Goal: Information Seeking & Learning: Learn about a topic

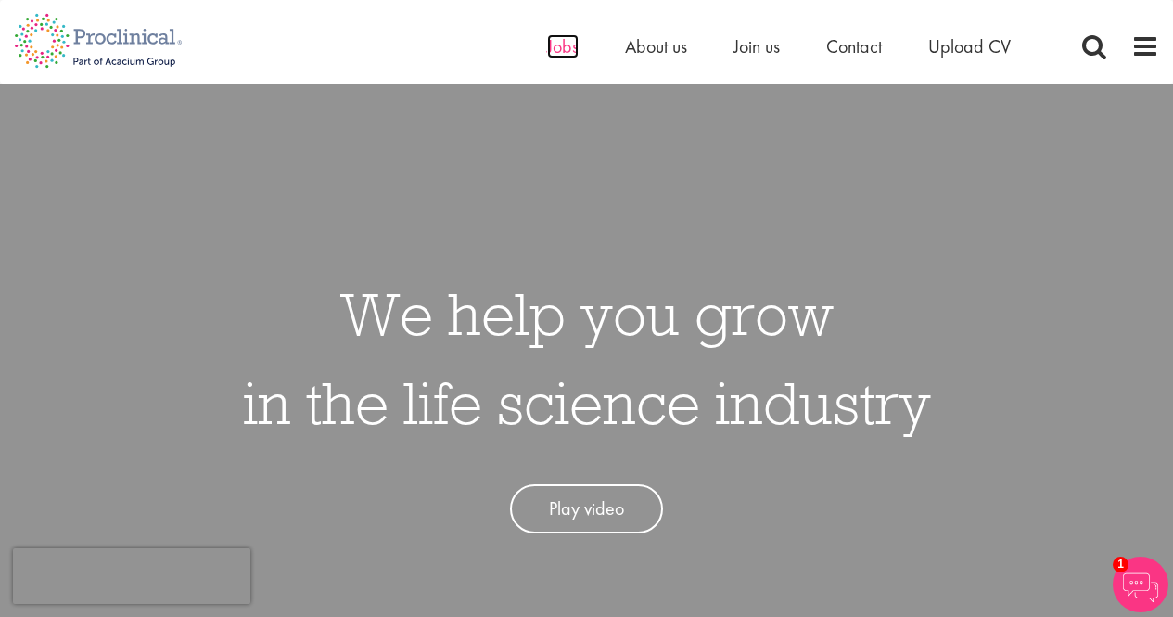
click at [571, 46] on span "Jobs" at bounding box center [563, 46] width 32 height 24
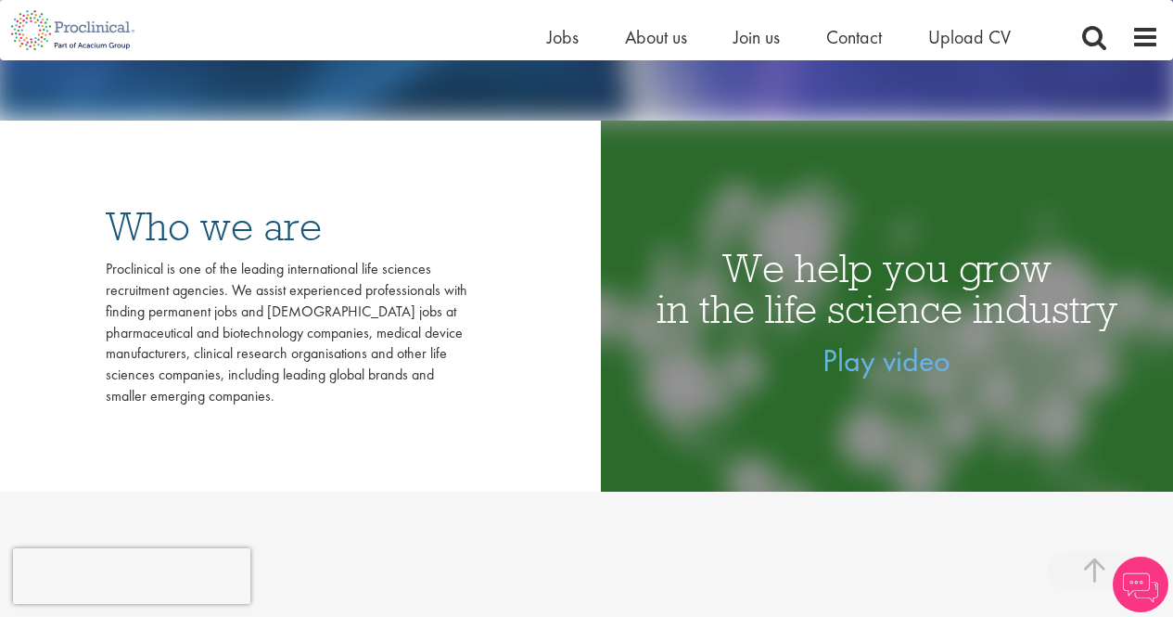
scroll to position [278, 0]
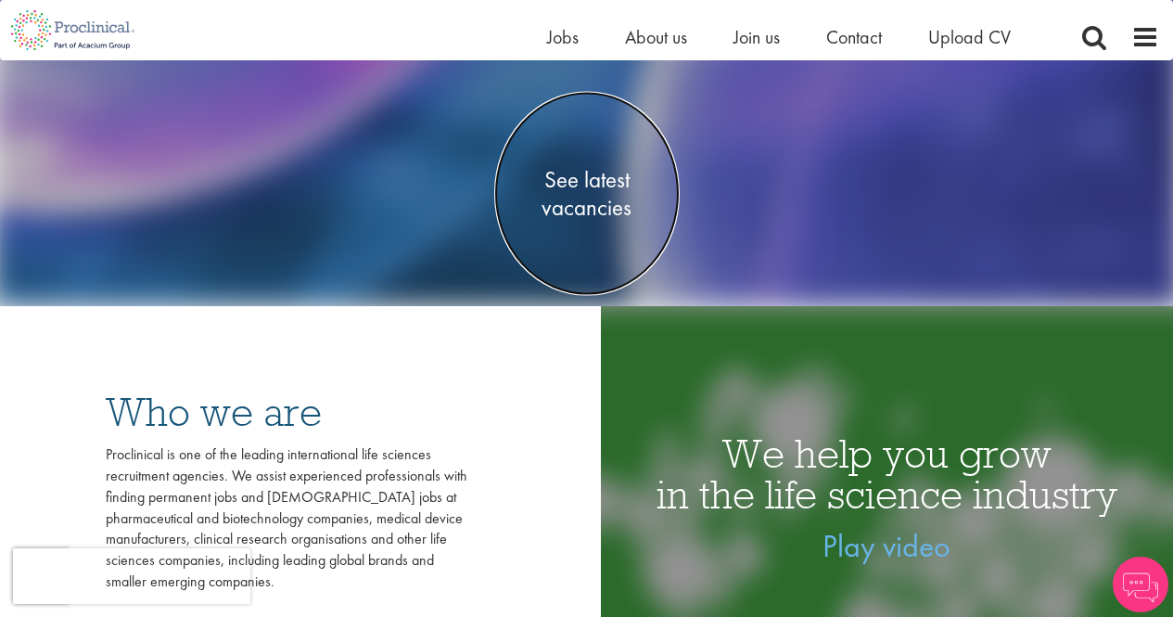
click at [556, 209] on span "See latest vacancies" at bounding box center [586, 193] width 185 height 56
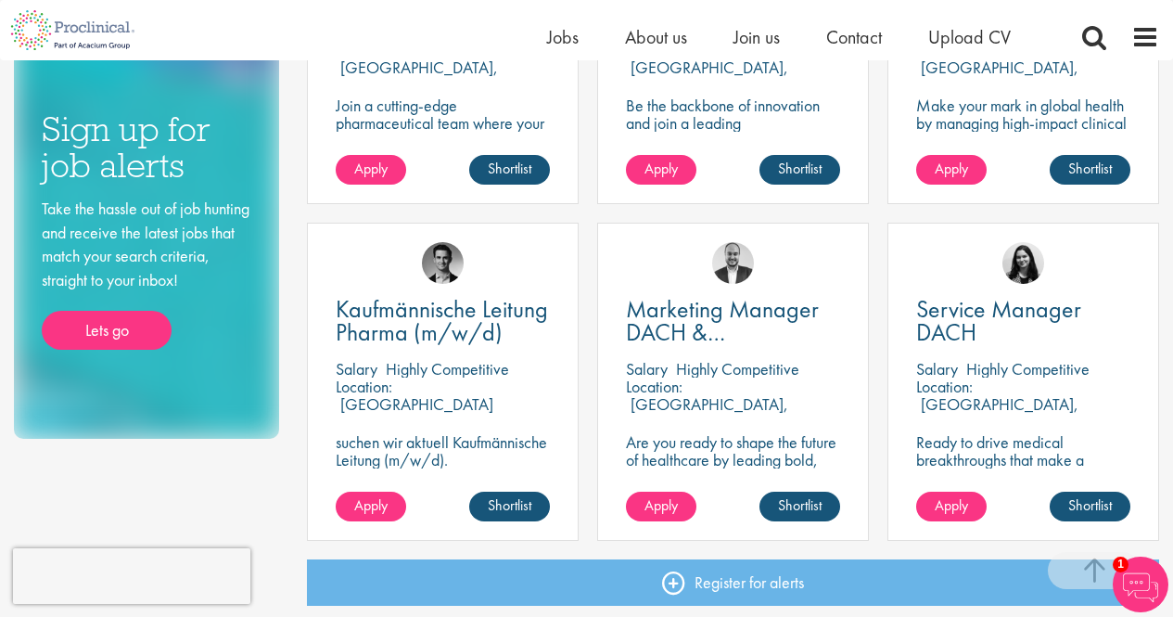
scroll to position [1391, 0]
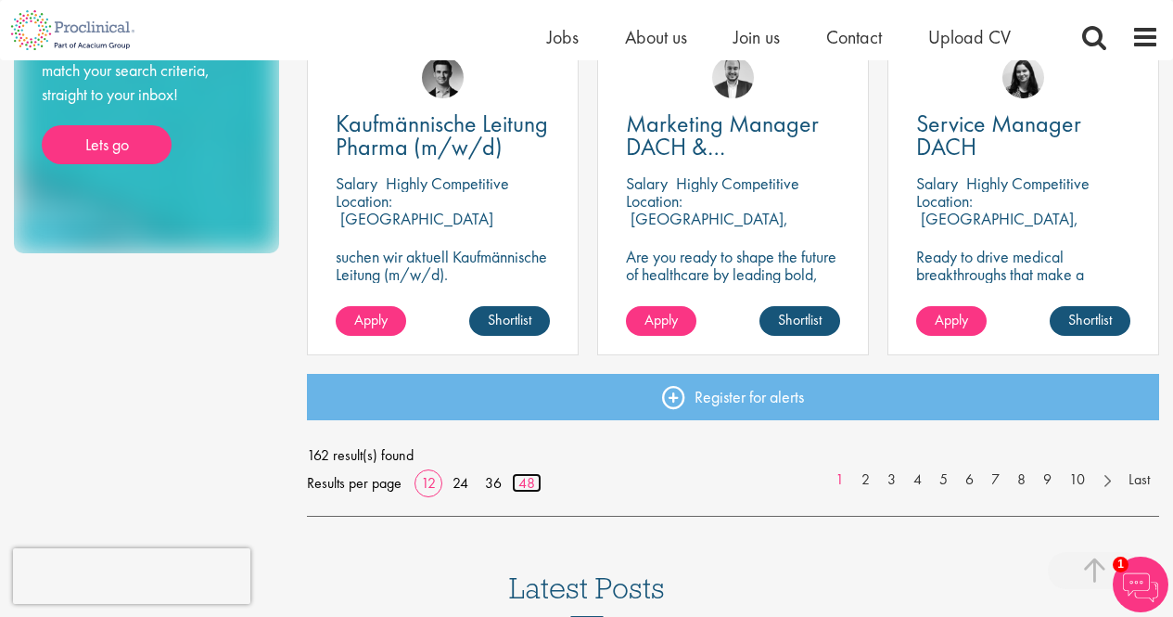
click at [521, 488] on link "48" at bounding box center [527, 482] width 30 height 19
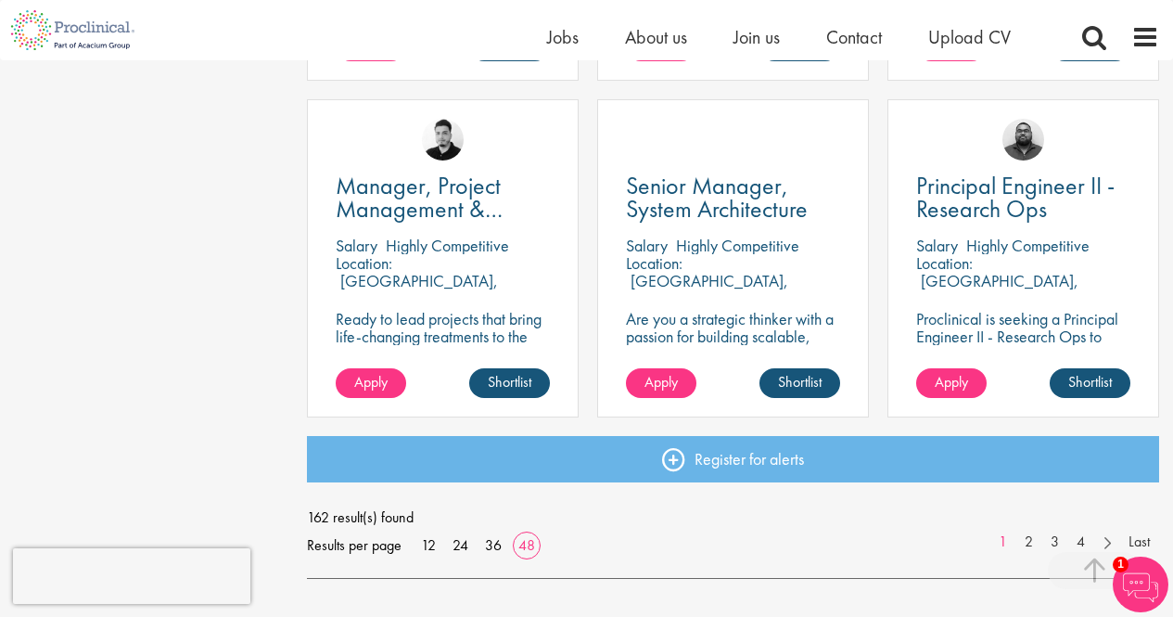
scroll to position [5379, 0]
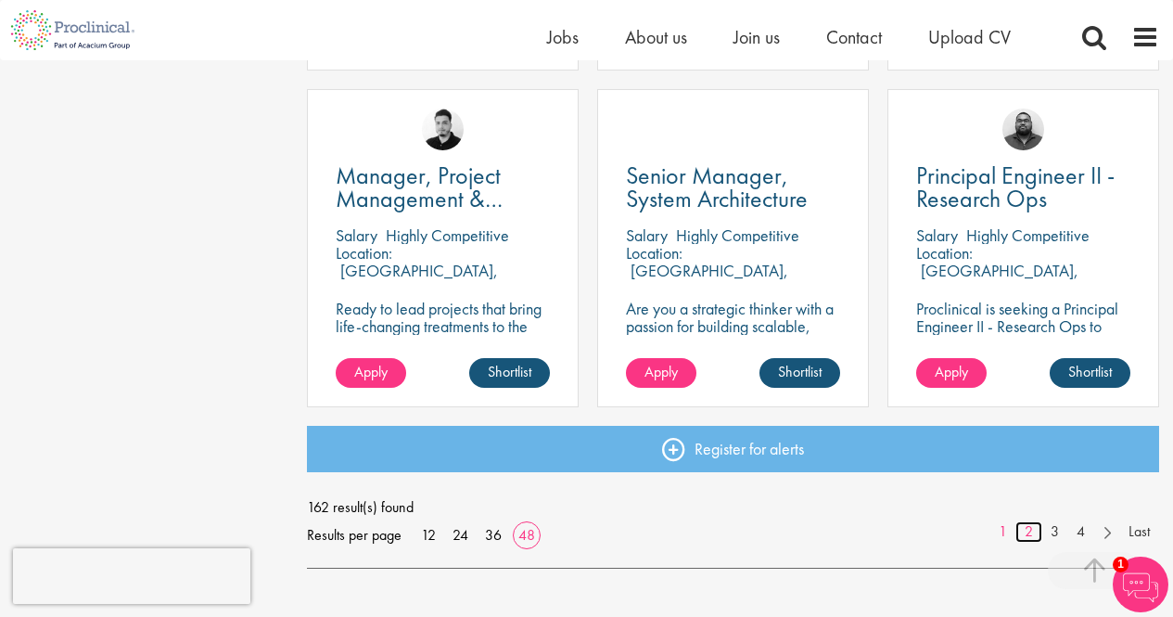
click at [1024, 534] on link "2" at bounding box center [1029, 531] width 27 height 21
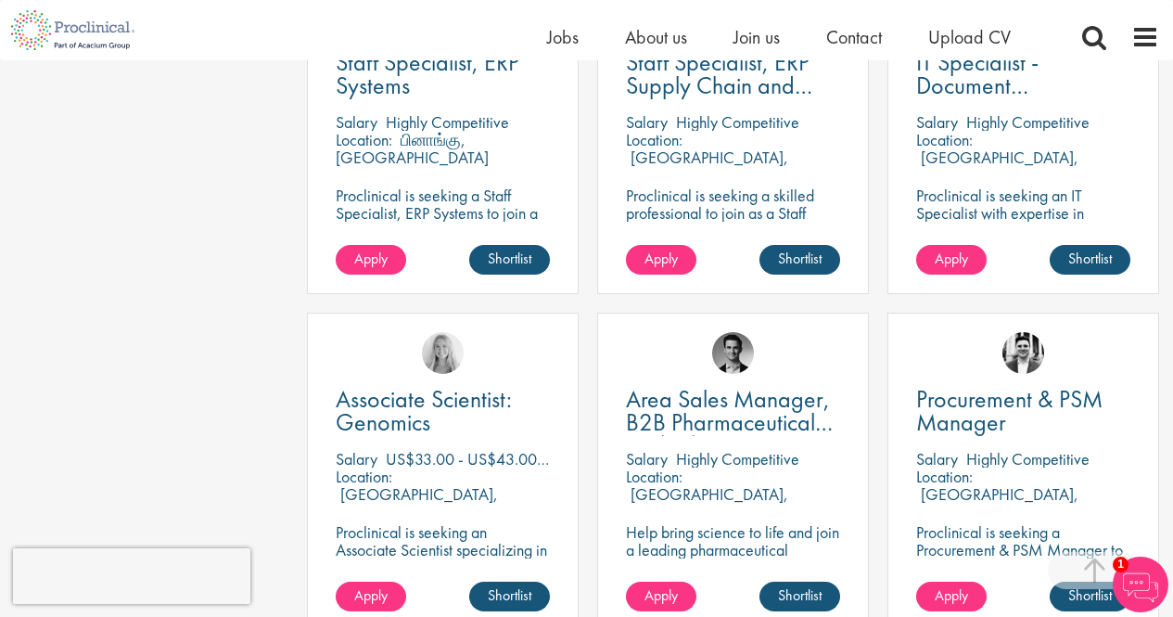
scroll to position [4915, 0]
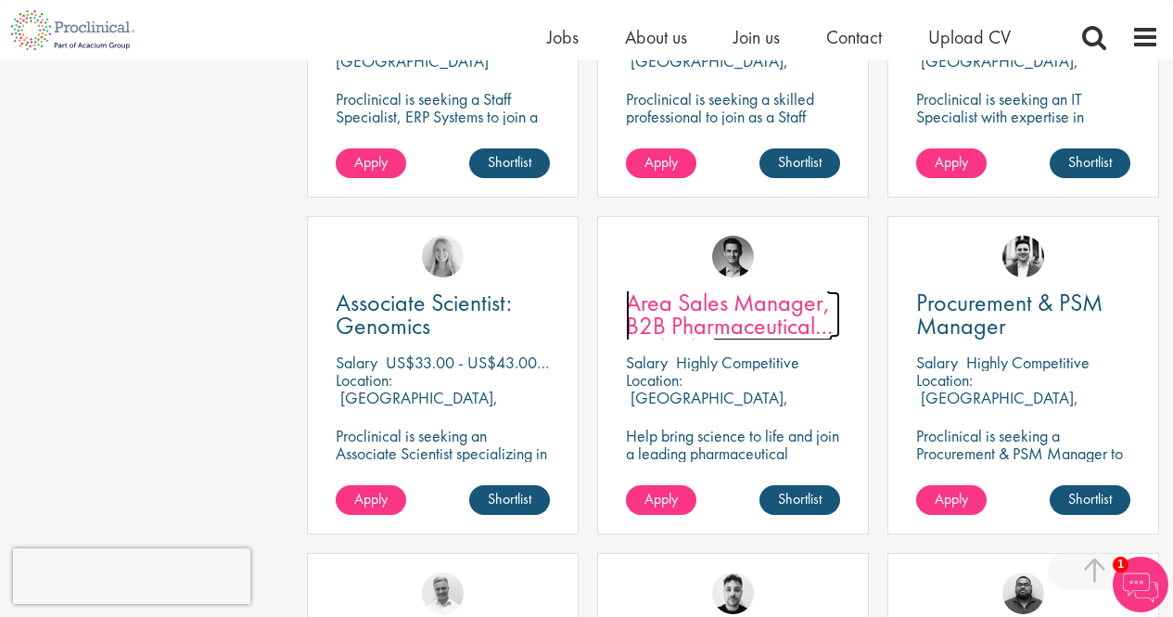
click at [707, 332] on span "Area Sales Manager, B2B Pharmaceuticals (m/w/d)" at bounding box center [729, 326] width 207 height 78
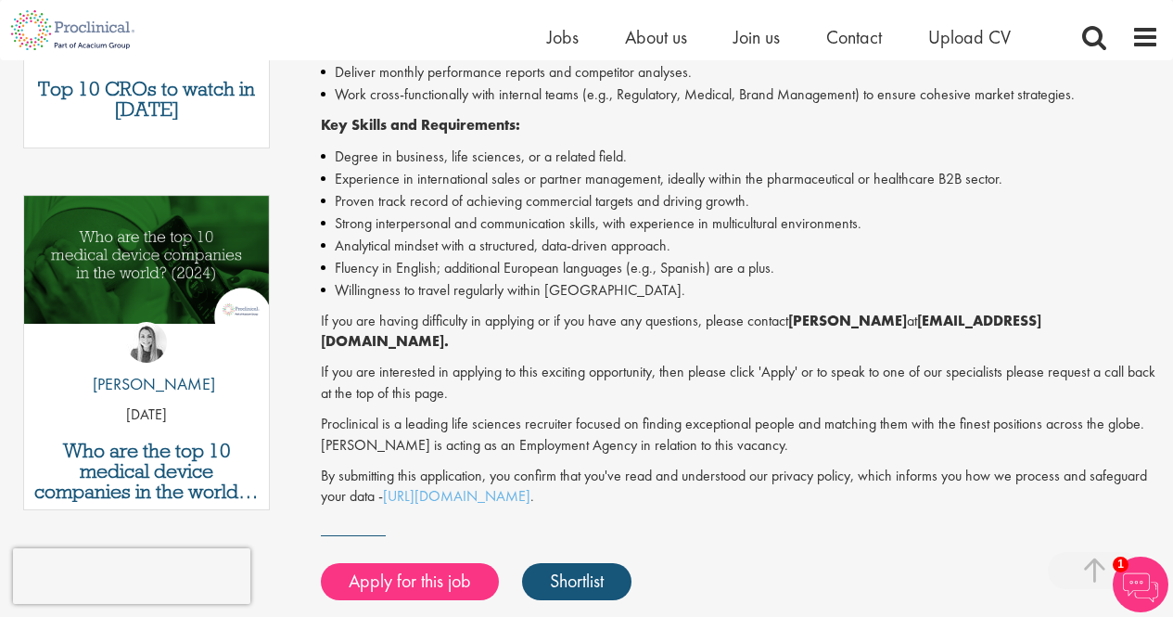
scroll to position [835, 0]
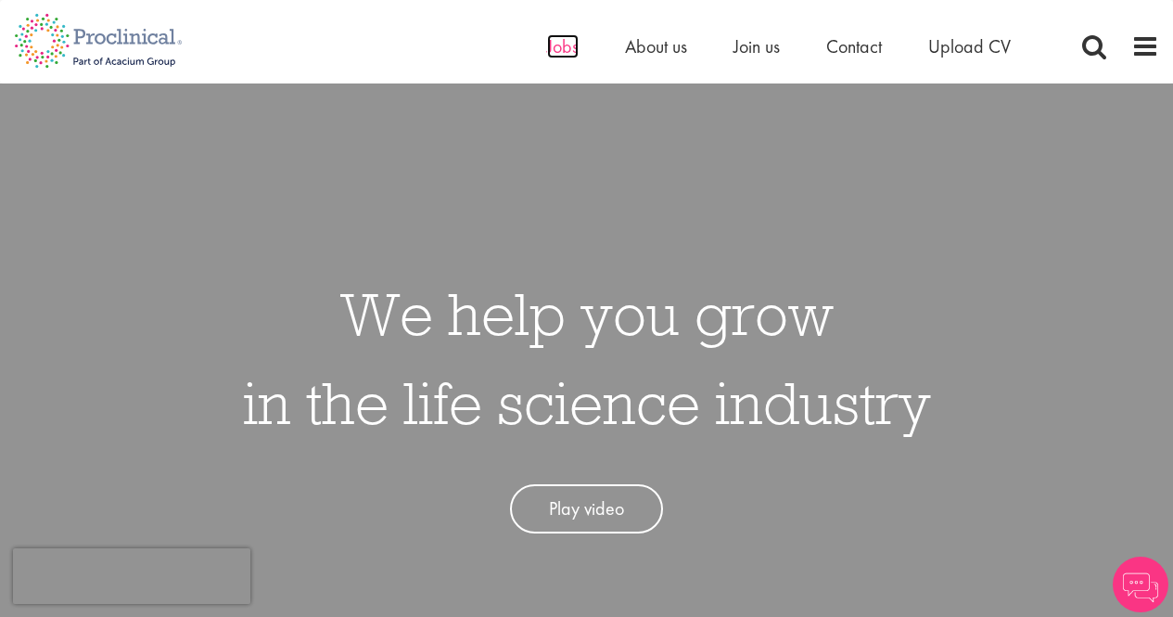
click at [554, 51] on span "Jobs" at bounding box center [563, 46] width 32 height 24
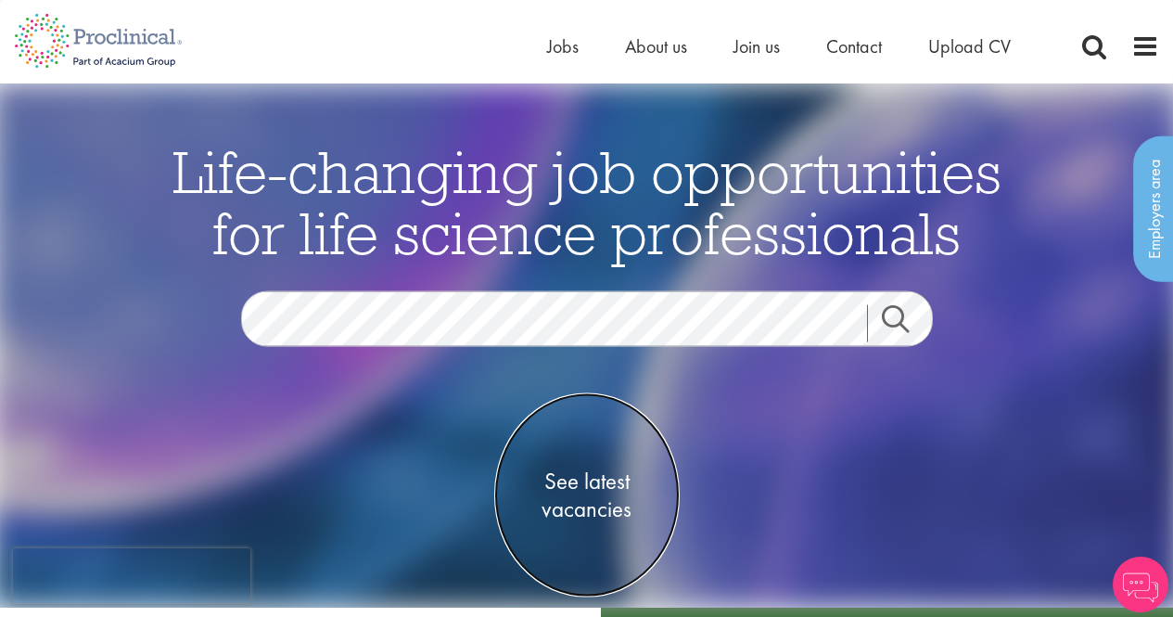
click at [578, 495] on span "See latest vacancies" at bounding box center [586, 494] width 185 height 56
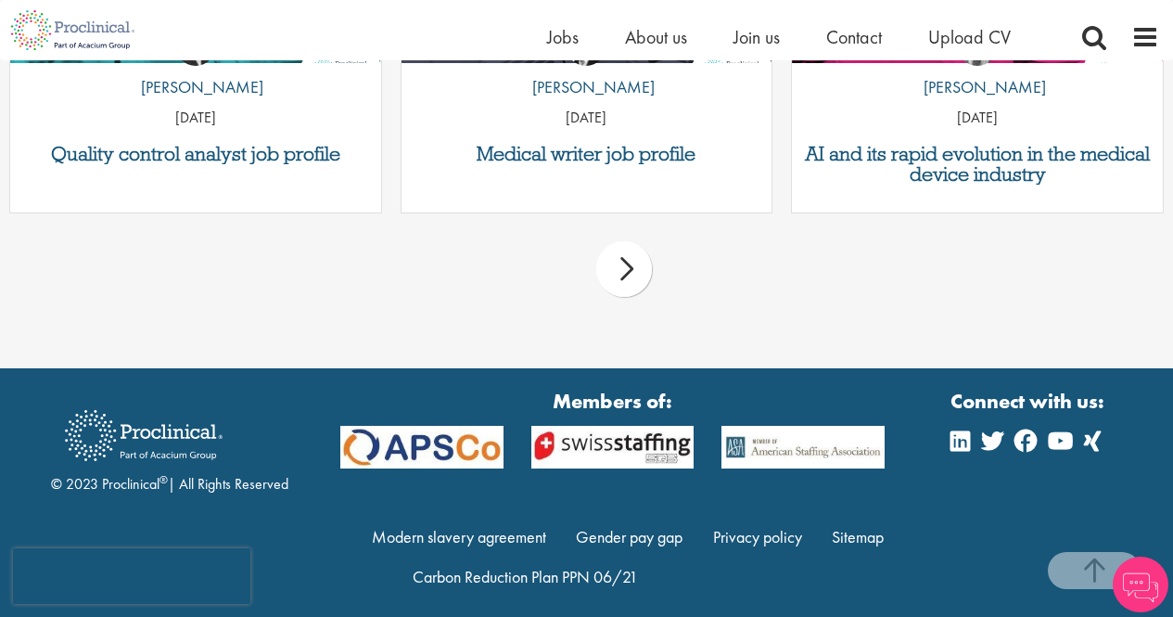
scroll to position [1762, 0]
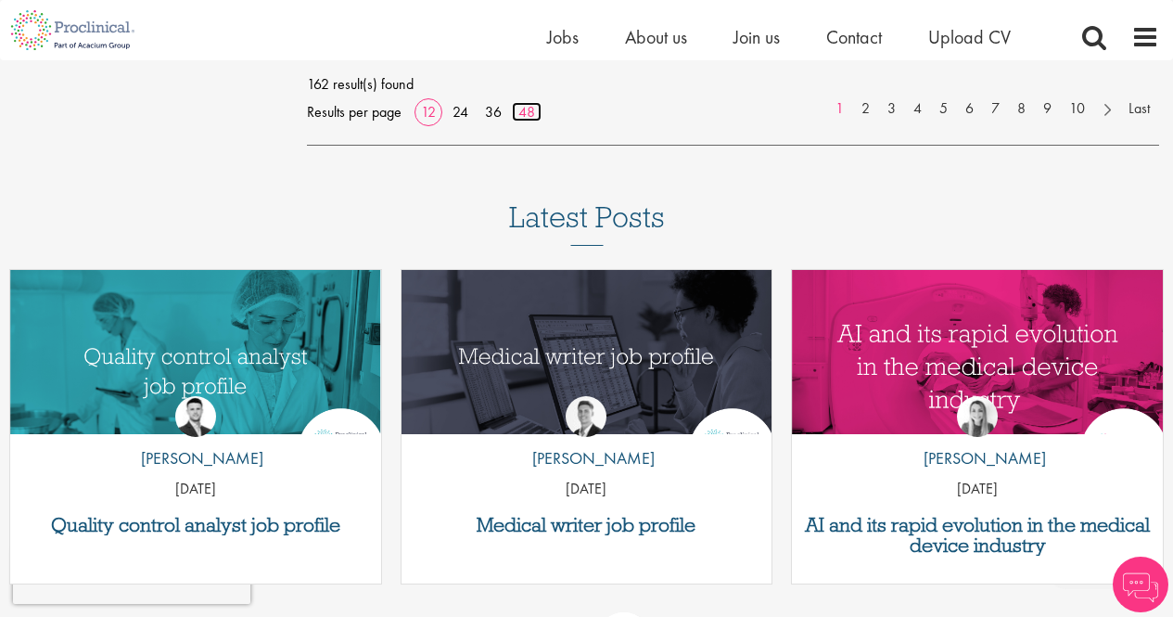
click at [530, 121] on link "48" at bounding box center [527, 111] width 30 height 19
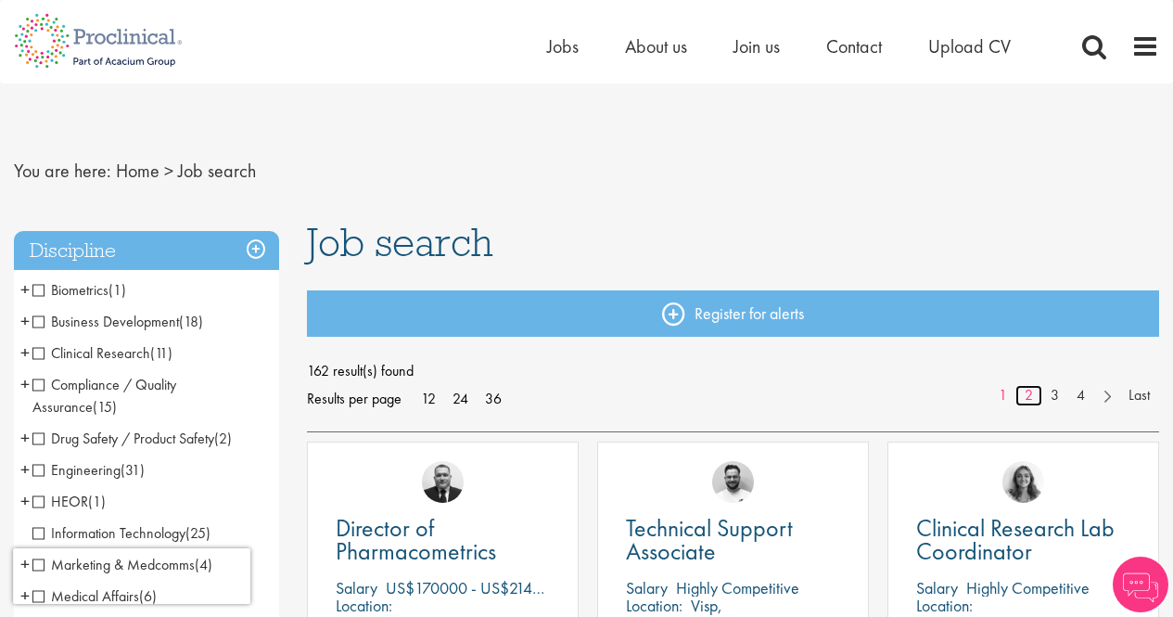
click at [1026, 397] on link "2" at bounding box center [1029, 395] width 27 height 21
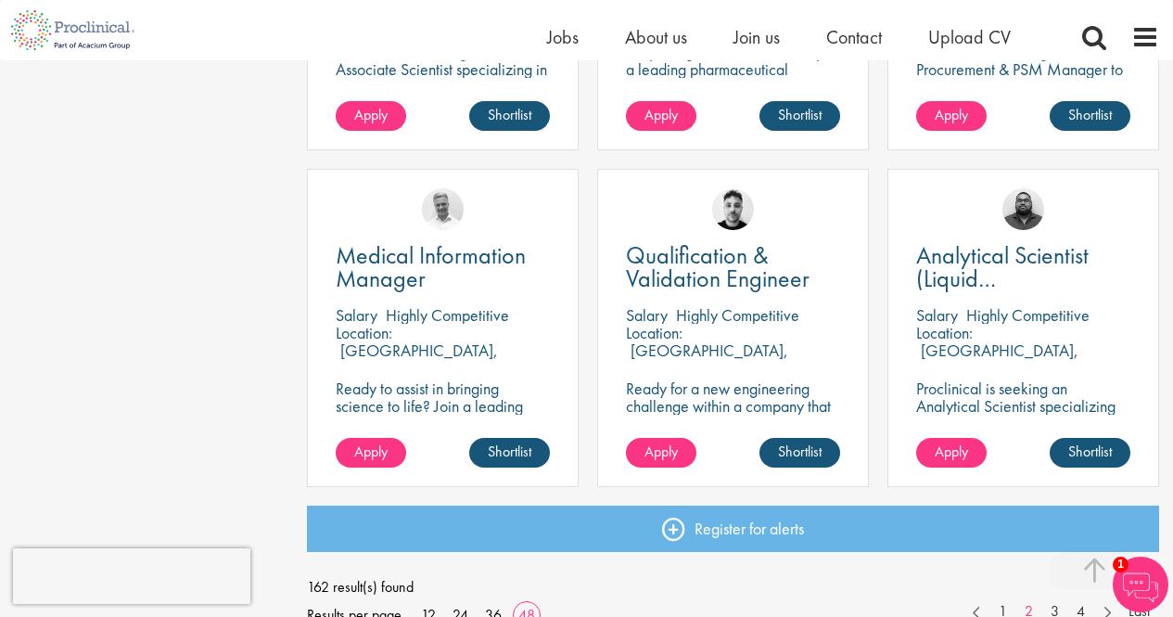
scroll to position [5472, 0]
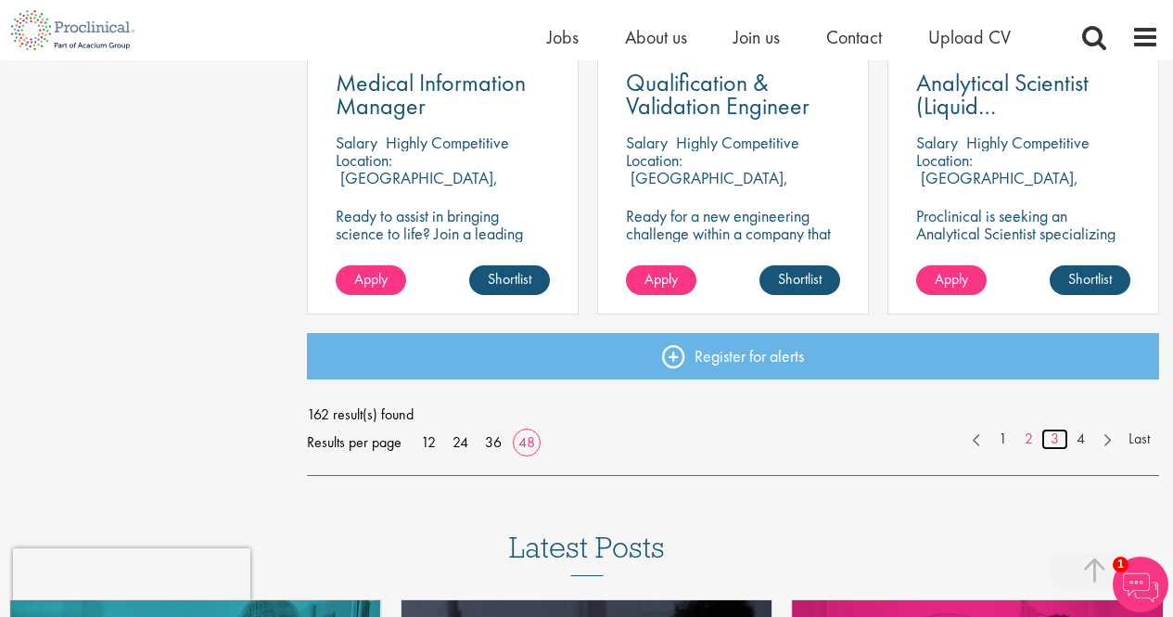
click at [1052, 439] on link "3" at bounding box center [1054, 438] width 27 height 21
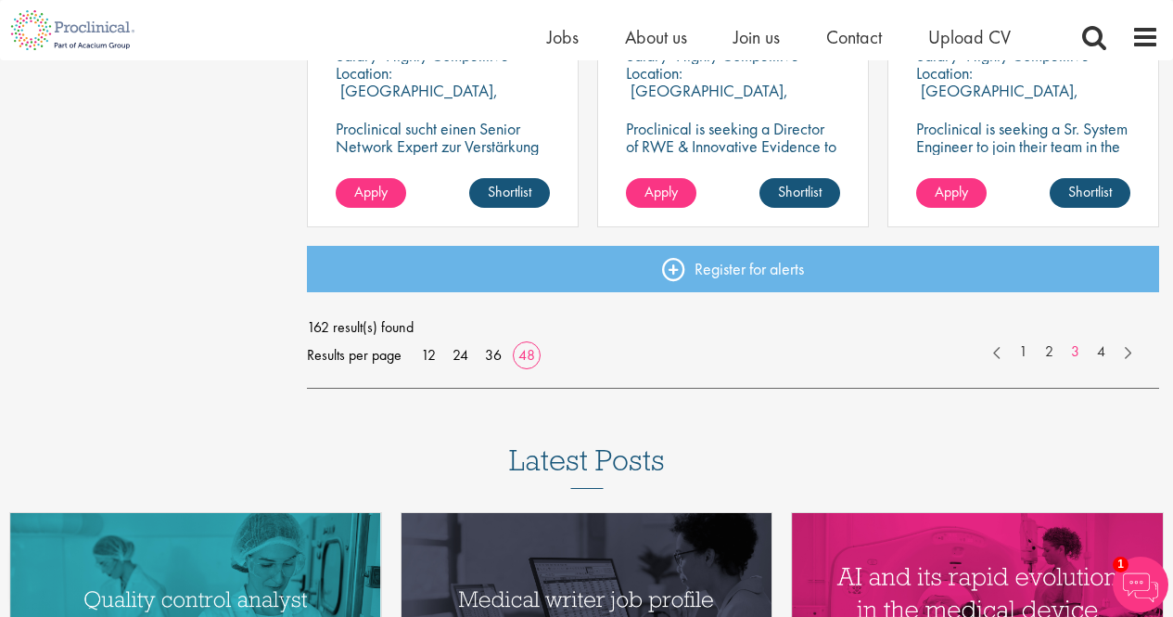
scroll to position [5564, 0]
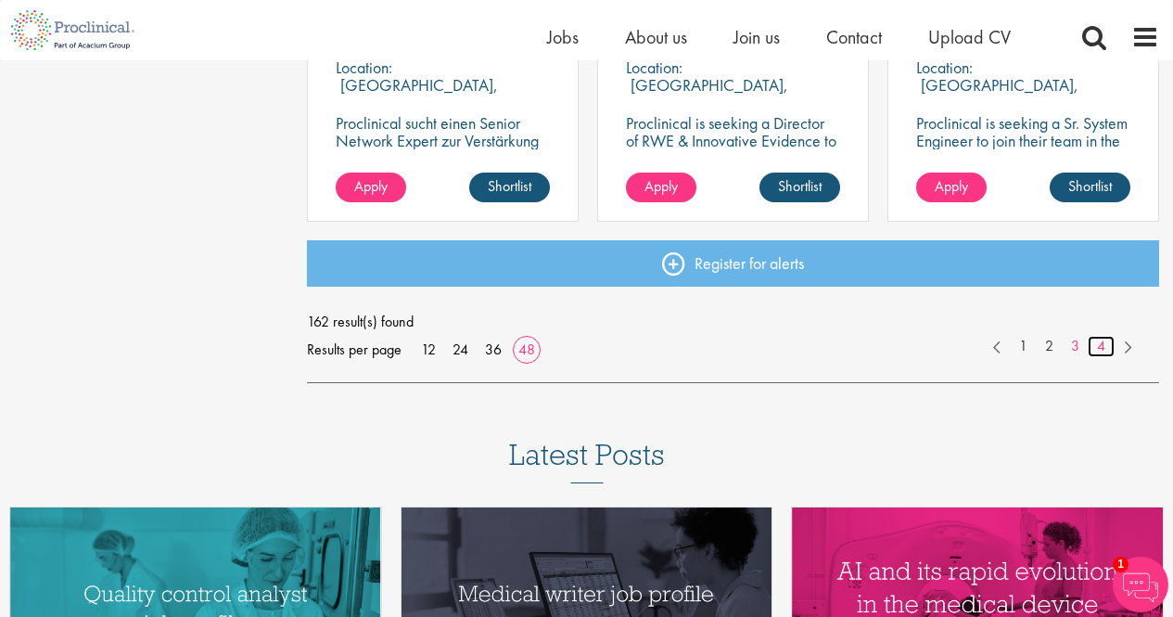
click at [1097, 348] on link "4" at bounding box center [1101, 346] width 27 height 21
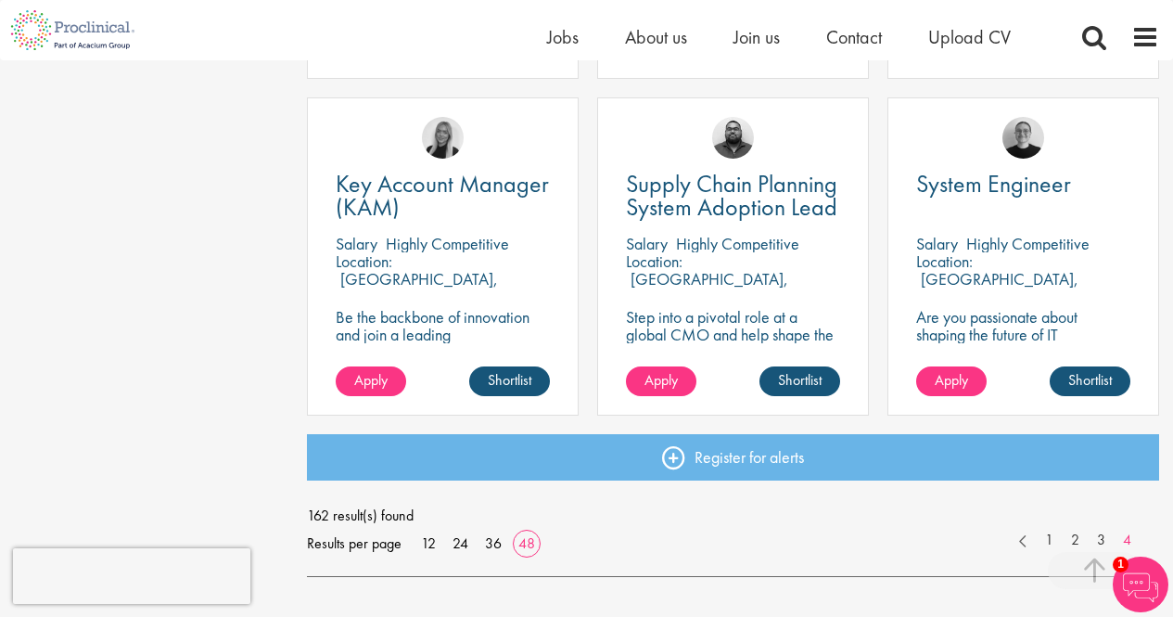
scroll to position [2040, 0]
